Goal: Task Accomplishment & Management: Manage account settings

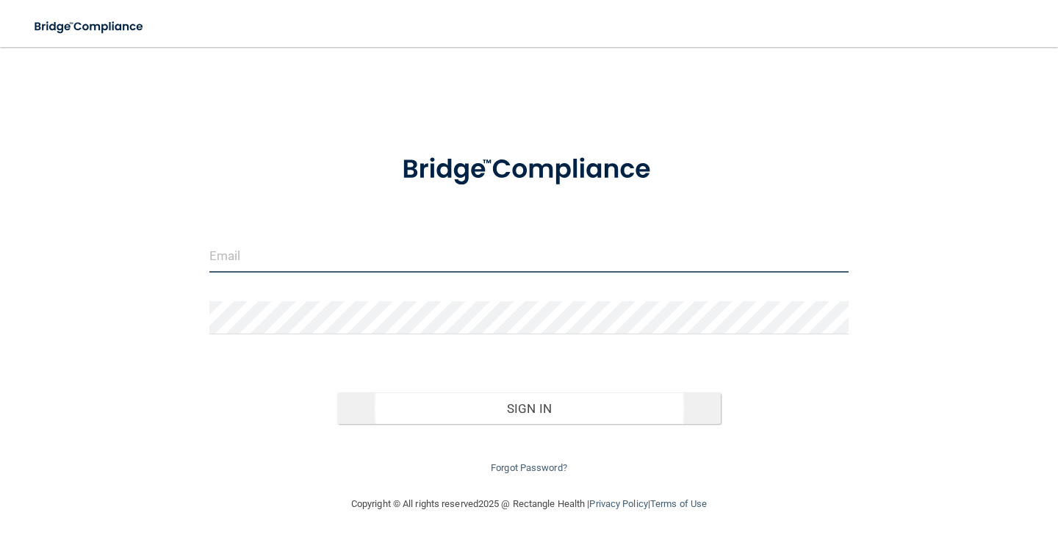
type input "[PERSON_NAME][EMAIL_ADDRESS][DOMAIN_NAME]"
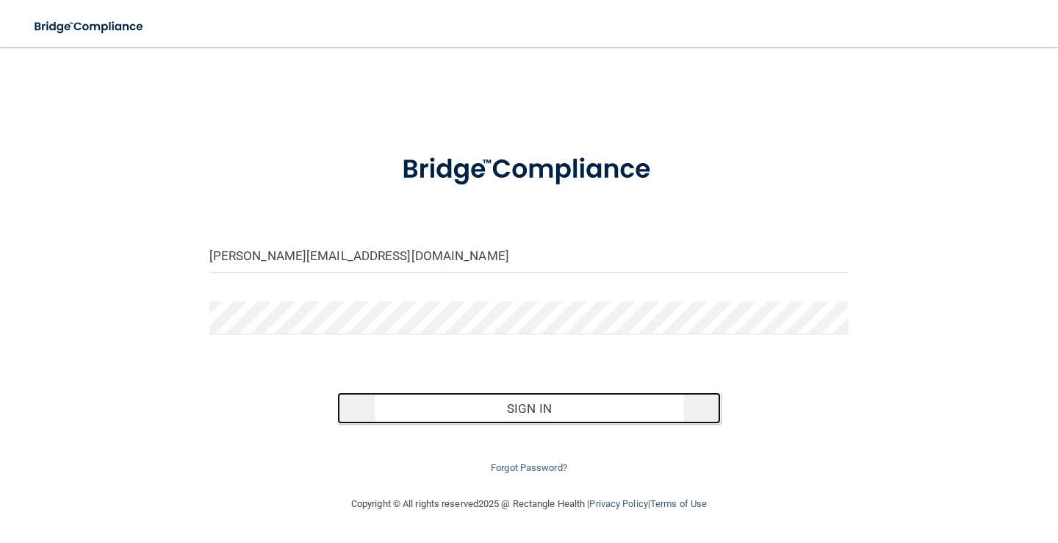
click at [527, 409] on button "Sign In" at bounding box center [528, 408] width 383 height 32
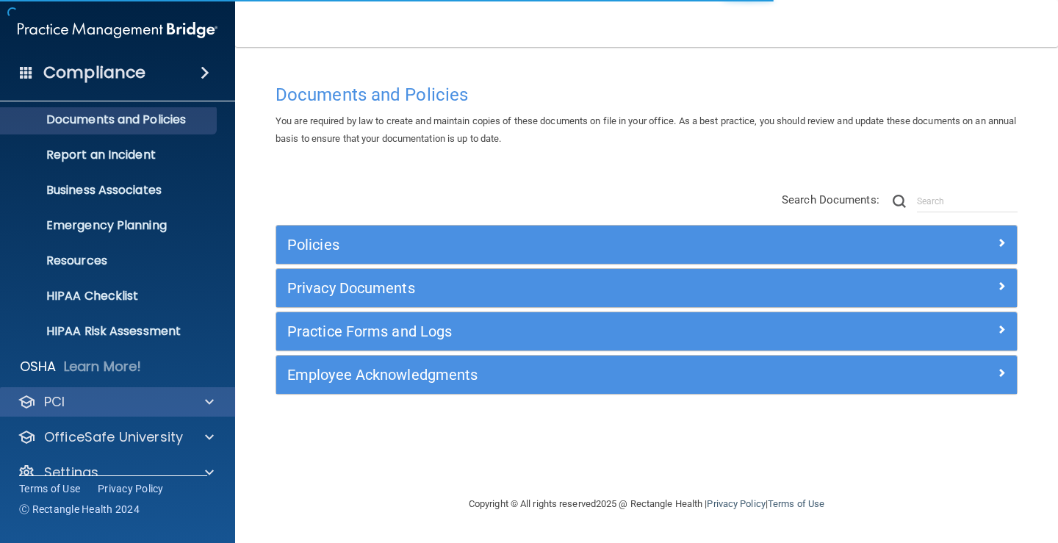
scroll to position [67, 0]
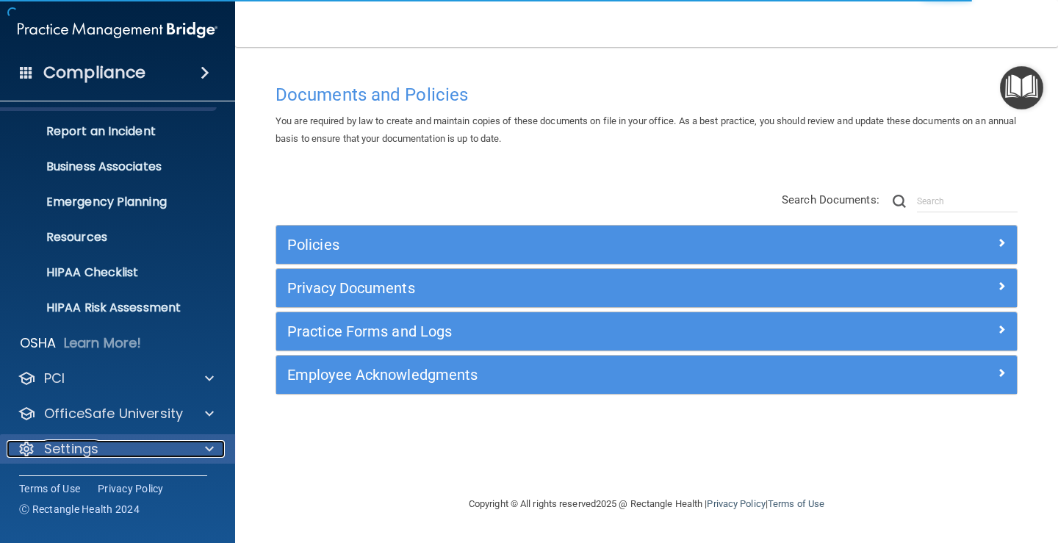
click at [193, 447] on div at bounding box center [207, 449] width 37 height 18
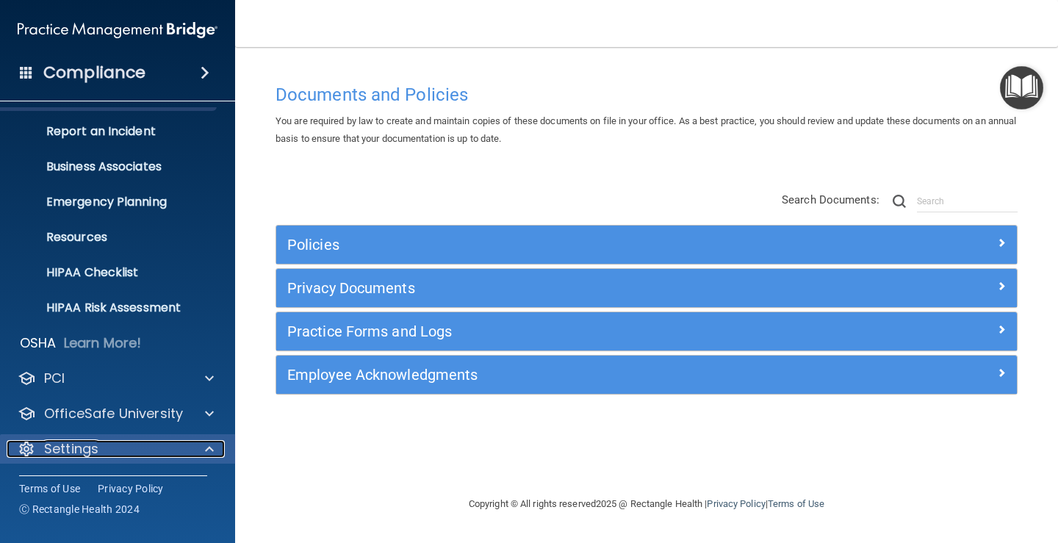
scroll to position [208, 0]
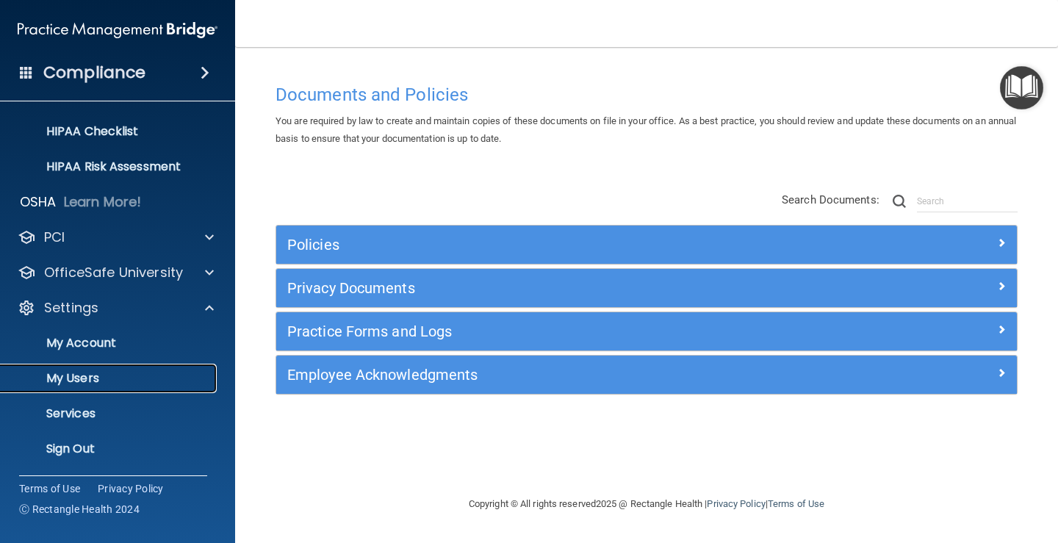
click at [84, 384] on p "My Users" at bounding box center [110, 378] width 201 height 15
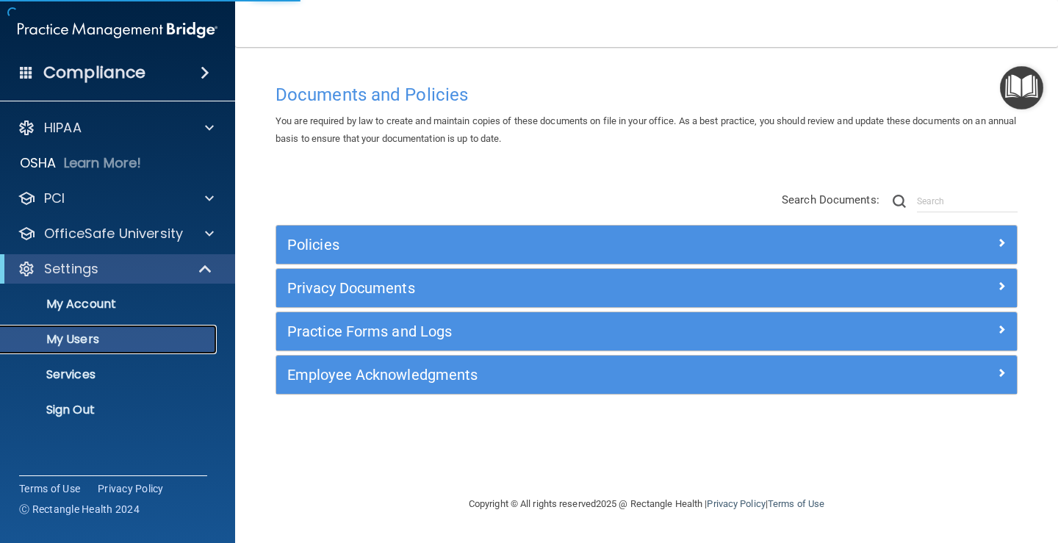
select select "20"
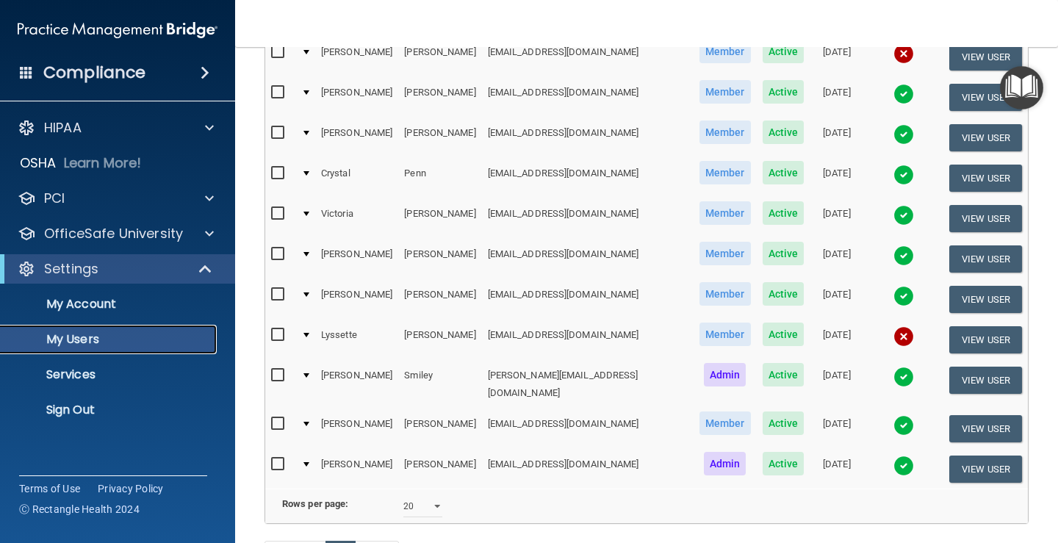
scroll to position [441, 0]
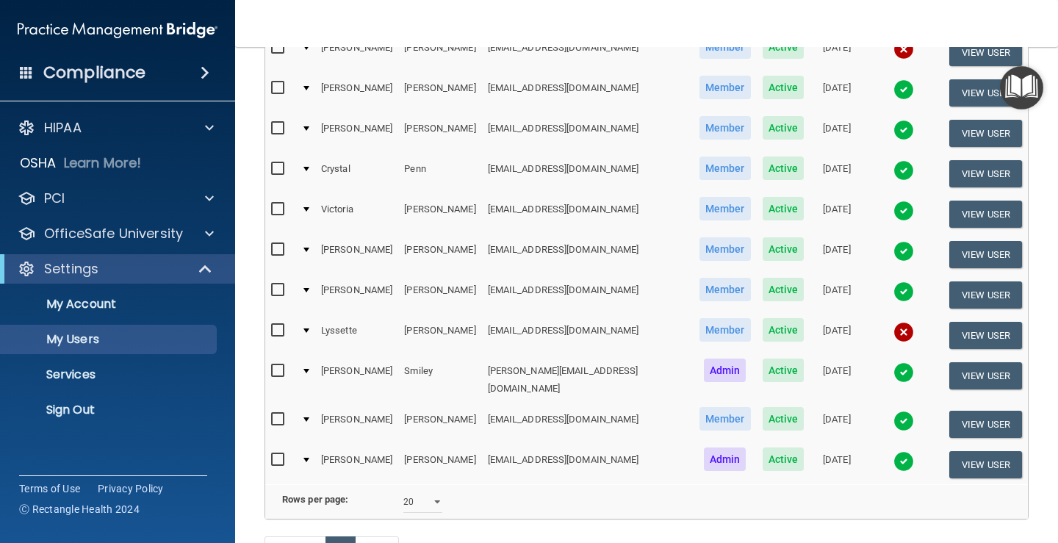
click at [704, 447] on span "Admin" at bounding box center [725, 459] width 43 height 24
click at [986, 451] on button "View User" at bounding box center [985, 464] width 73 height 27
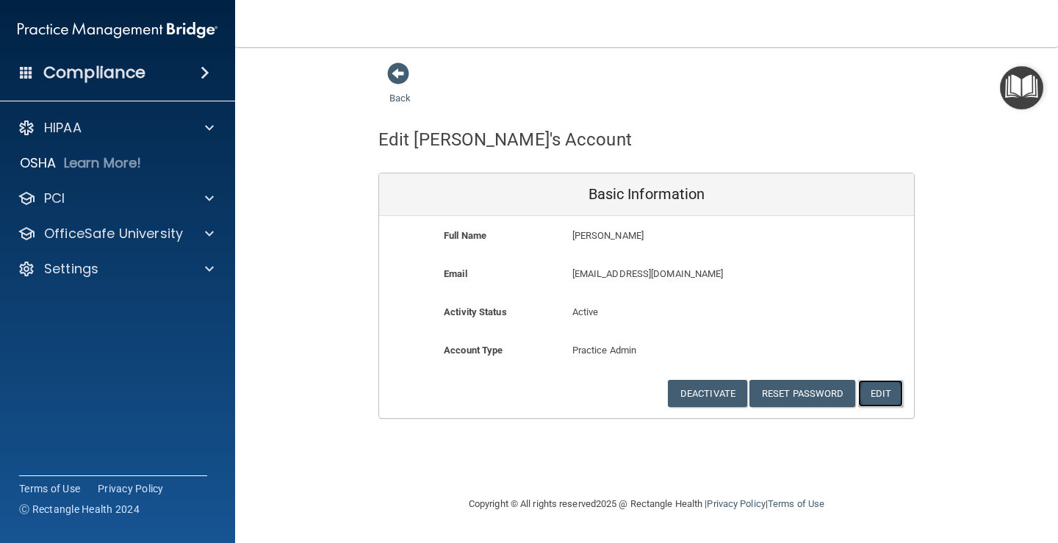
click at [873, 394] on button "Edit" at bounding box center [880, 393] width 45 height 27
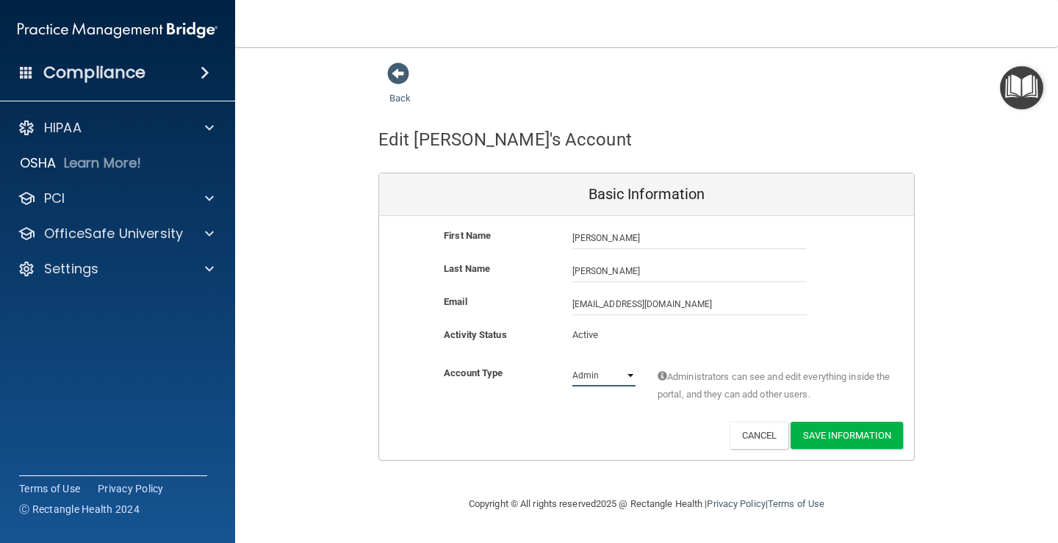
click at [627, 378] on select "Admin Member" at bounding box center [603, 375] width 63 height 22
select select "practice_member"
click at [572, 364] on select "Admin Member" at bounding box center [603, 375] width 63 height 22
click at [864, 432] on button "Save Information" at bounding box center [846, 435] width 112 height 27
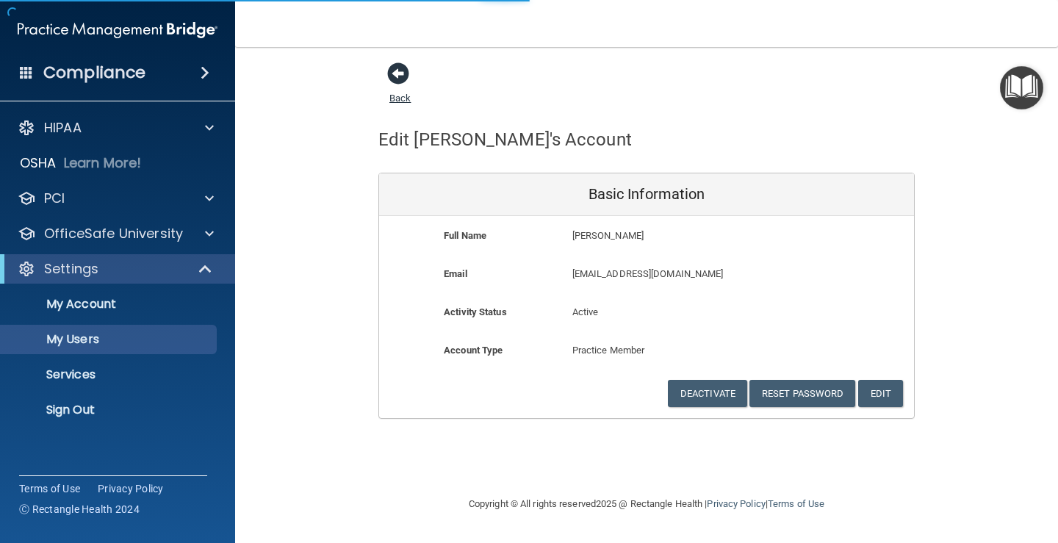
click at [395, 71] on span at bounding box center [398, 73] width 22 height 22
